Goal: Transaction & Acquisition: Purchase product/service

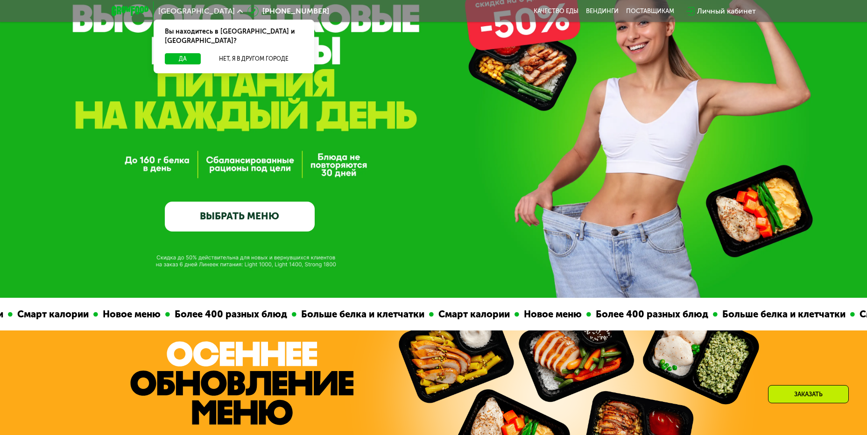
click at [278, 230] on link "ВЫБРАТЬ МЕНЮ" at bounding box center [240, 217] width 150 height 30
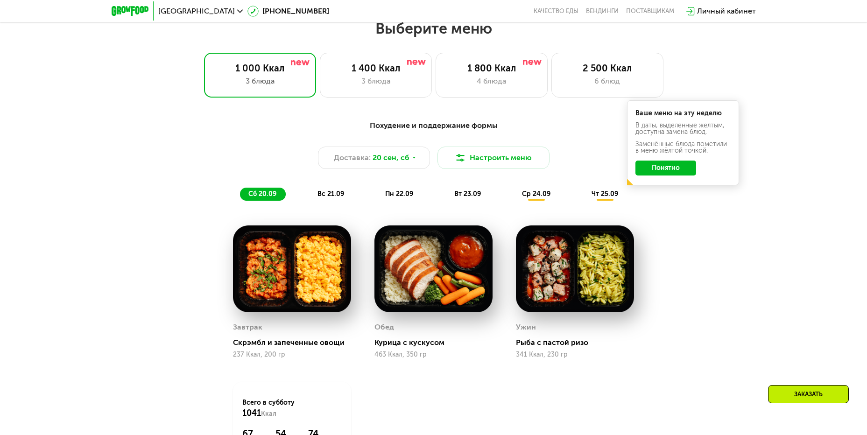
scroll to position [709, 0]
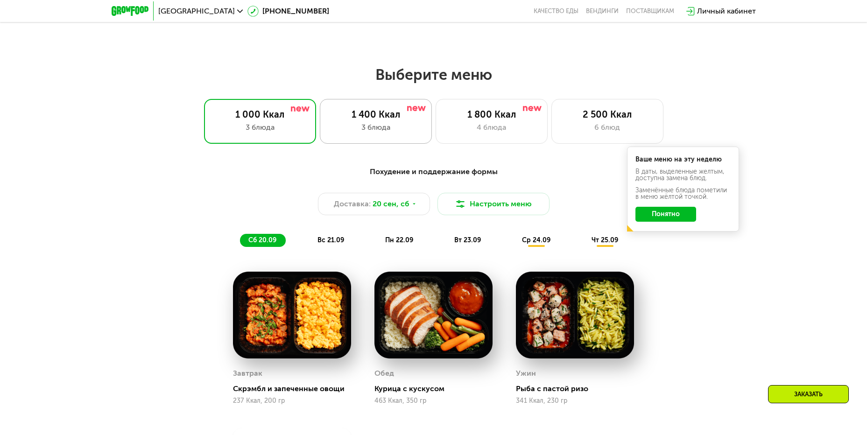
click at [376, 130] on div "3 блюда" at bounding box center [376, 127] width 92 height 11
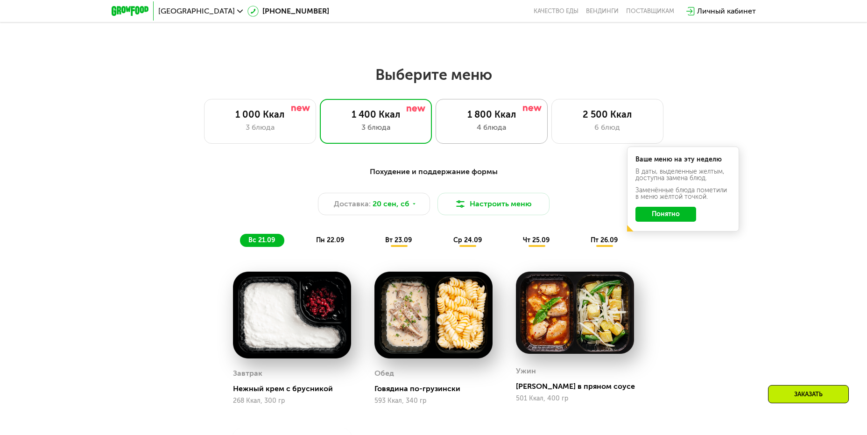
click at [526, 133] on div "4 блюда" at bounding box center [491, 127] width 92 height 11
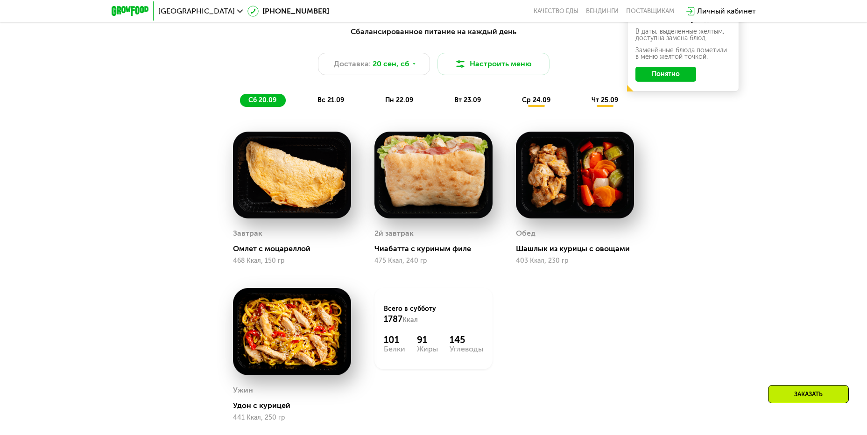
scroll to position [942, 0]
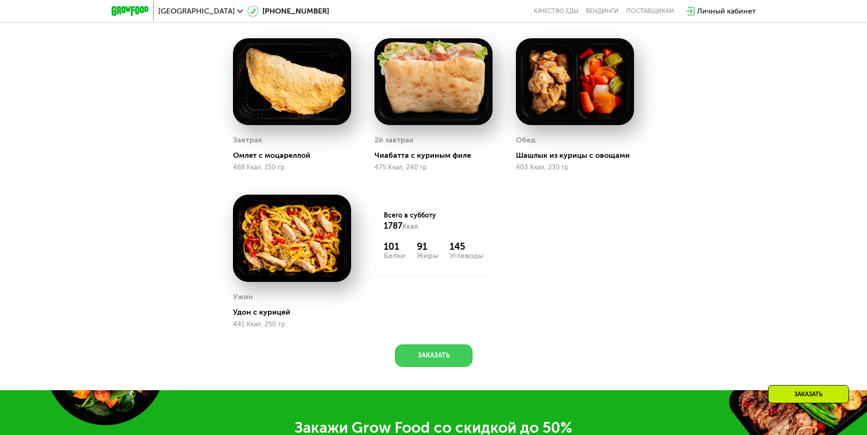
click at [433, 360] on button "Заказать" at bounding box center [434, 356] width 78 height 22
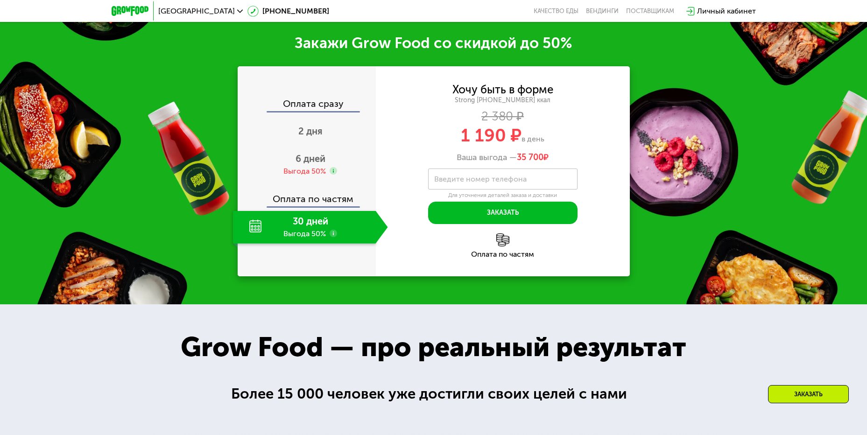
scroll to position [1335, 0]
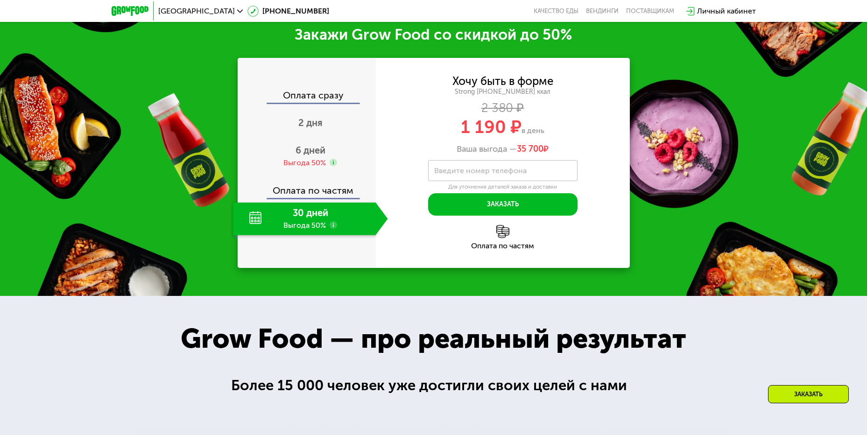
drag, startPoint x: 460, startPoint y: 132, endPoint x: 544, endPoint y: 131, distance: 83.6
click at [544, 131] on div "1 190 ₽ в день" at bounding box center [503, 127] width 254 height 18
click at [317, 149] on span "6 дней" at bounding box center [311, 150] width 30 height 11
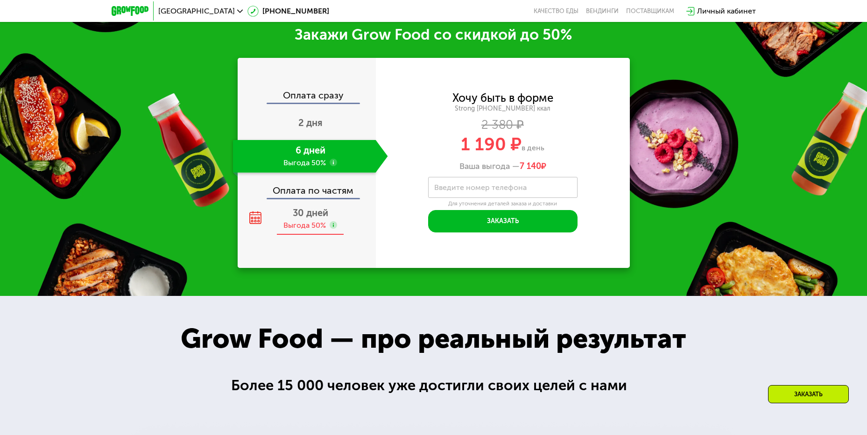
click at [316, 216] on span "30 дней" at bounding box center [310, 212] width 35 height 11
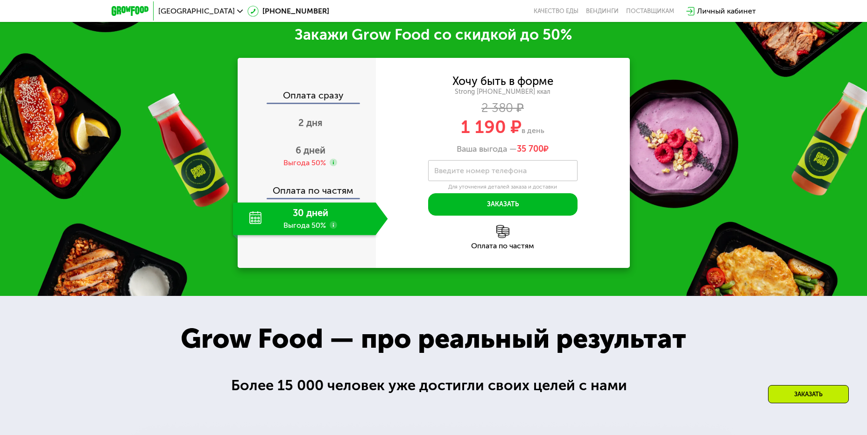
drag, startPoint x: 454, startPoint y: 149, endPoint x: 572, endPoint y: 149, distance: 117.2
click at [572, 149] on div "Ваша выгода — 35 700 ₽" at bounding box center [503, 149] width 254 height 10
click at [545, 109] on div "2 380 ₽" at bounding box center [503, 108] width 254 height 10
